Goal: Book appointment/travel/reservation: Book appointment/travel/reservation

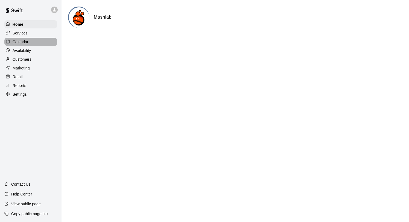
click at [25, 43] on p "Calendar" at bounding box center [21, 41] width 16 height 5
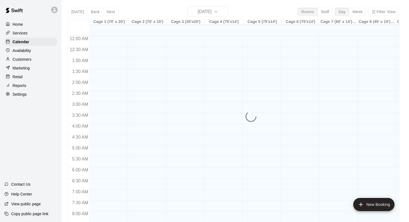
scroll to position [317, 0]
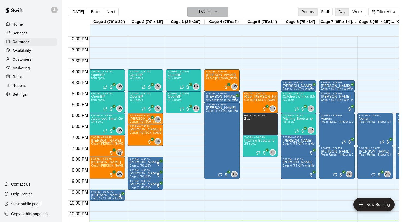
click at [202, 13] on h6 "[DATE]" at bounding box center [205, 12] width 14 height 8
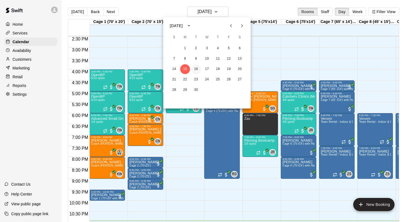
click at [196, 67] on button "16" at bounding box center [196, 69] width 10 height 10
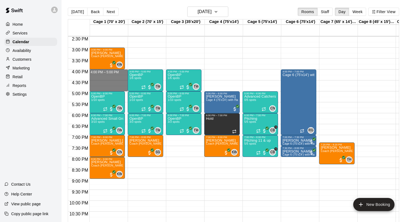
drag, startPoint x: 111, startPoint y: 75, endPoint x: 110, endPoint y: 89, distance: 14.2
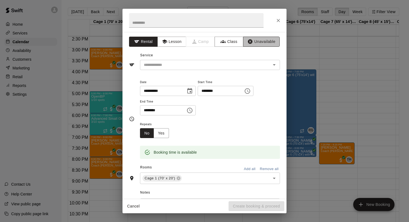
click at [259, 40] on button "Unavailable" at bounding box center [261, 42] width 37 height 10
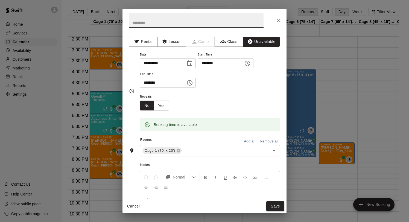
click at [178, 23] on input "text" at bounding box center [196, 20] width 134 height 14
type input "****"
click at [274, 206] on button "Save" at bounding box center [275, 206] width 18 height 10
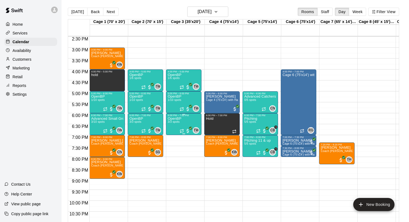
click at [172, 121] on icon "edit" at bounding box center [173, 122] width 7 height 7
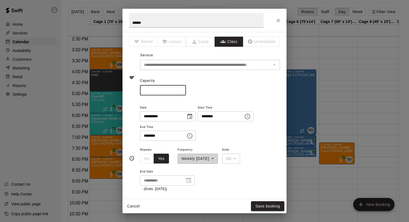
type input "*"
click at [182, 89] on input "*" at bounding box center [163, 90] width 46 height 10
click at [269, 204] on button "Save booking" at bounding box center [267, 206] width 33 height 10
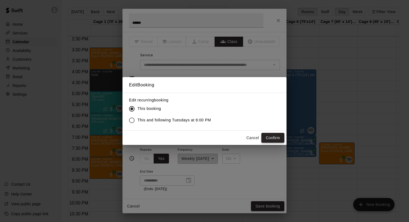
click at [270, 137] on button "Confirm" at bounding box center [272, 138] width 23 height 10
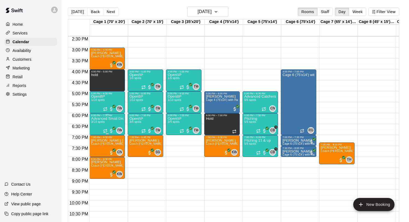
click at [98, 121] on icon "edit" at bounding box center [96, 122] width 7 height 7
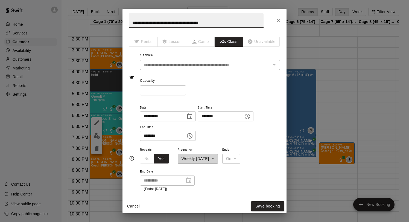
click at [182, 92] on input "*" at bounding box center [163, 90] width 46 height 10
click at [182, 89] on input "*" at bounding box center [163, 90] width 46 height 10
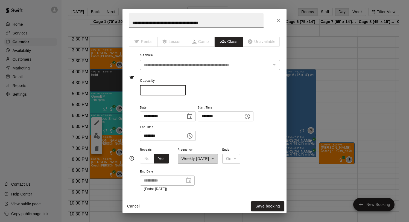
type input "*"
click at [182, 89] on input "*" at bounding box center [163, 90] width 46 height 10
click at [264, 204] on button "Save booking" at bounding box center [267, 206] width 33 height 10
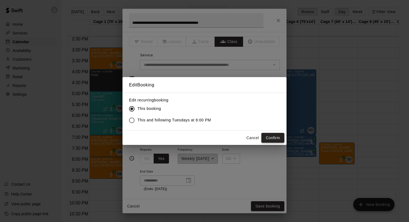
click at [276, 135] on button "Confirm" at bounding box center [272, 138] width 23 height 10
